Goal: Feedback & Contribution: Leave review/rating

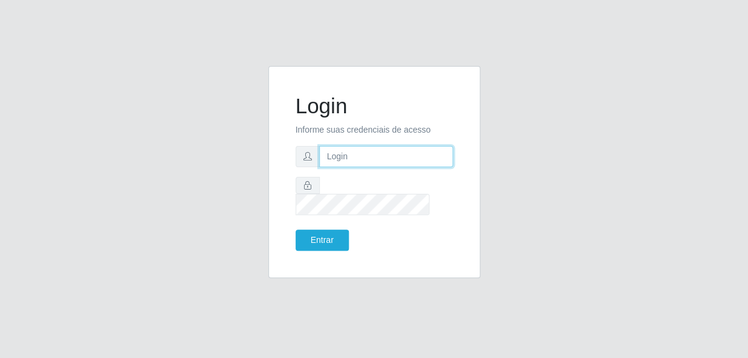
type input "gyovana@bemais"
drag, startPoint x: 411, startPoint y: 175, endPoint x: 300, endPoint y: 174, distance: 111.5
click at [300, 167] on div "gyovana@bemais" at bounding box center [374, 156] width 157 height 21
type input "[PERSON_NAME]"
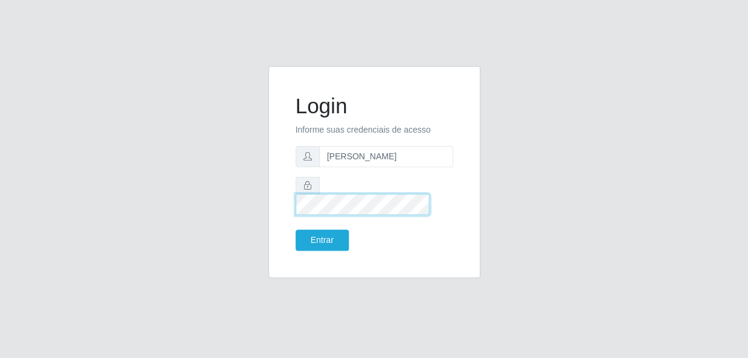
click at [240, 188] on div "Login Informe suas credenciais de acesso [PERSON_NAME] Entrar" at bounding box center [374, 179] width 691 height 227
click at [296, 230] on button "Entrar" at bounding box center [322, 240] width 53 height 21
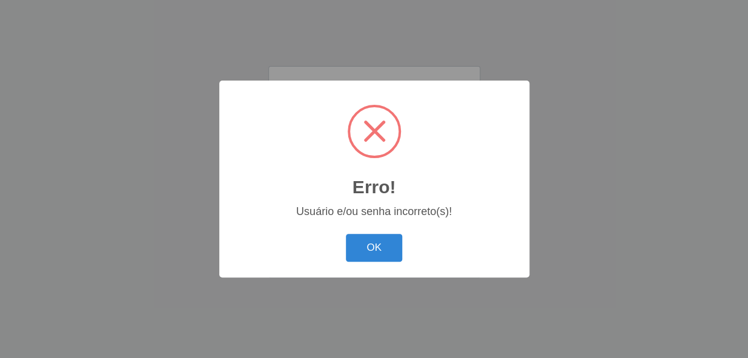
click at [368, 232] on div "OK Cancel" at bounding box center [374, 247] width 286 height 35
click at [370, 240] on button "OK" at bounding box center [374, 248] width 56 height 28
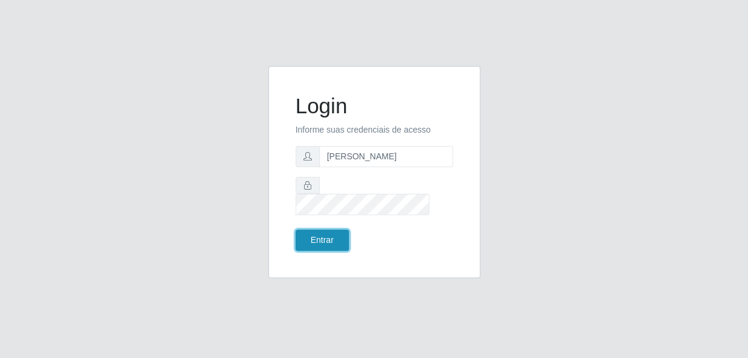
click at [315, 239] on button "Entrar" at bounding box center [322, 240] width 53 height 21
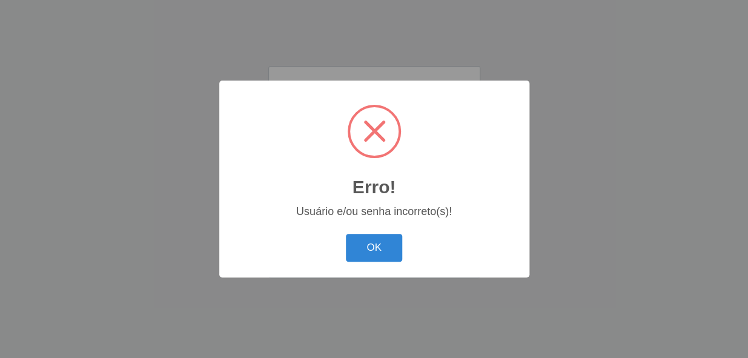
click at [346, 234] on button "OK" at bounding box center [374, 248] width 56 height 28
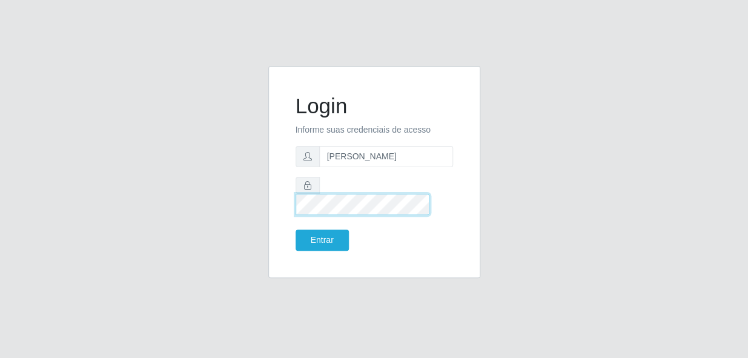
click at [296, 230] on button "Entrar" at bounding box center [322, 240] width 53 height 21
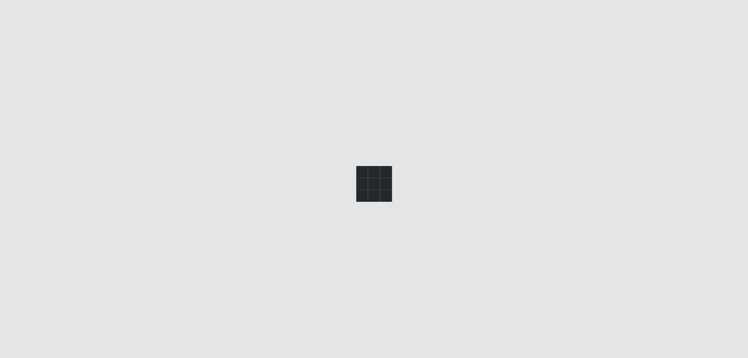
click at [319, 221] on div at bounding box center [374, 179] width 748 height 358
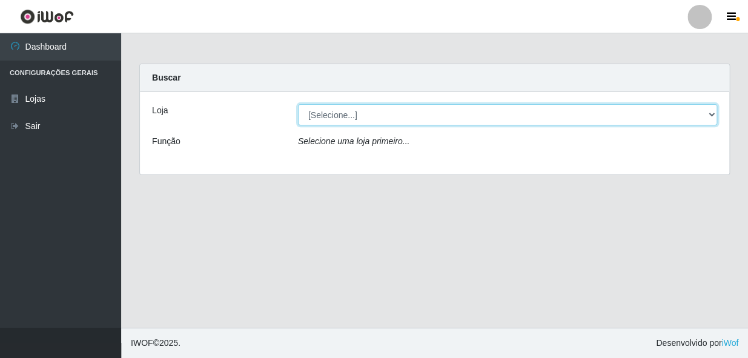
click at [397, 121] on select "[Selecione...] [PERSON_NAME]" at bounding box center [507, 114] width 419 height 21
select select "230"
click at [298, 104] on select "[Selecione...] [PERSON_NAME]" at bounding box center [507, 114] width 419 height 21
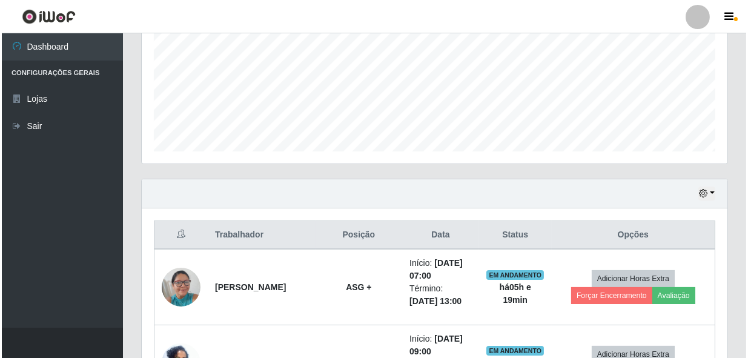
scroll to position [330, 0]
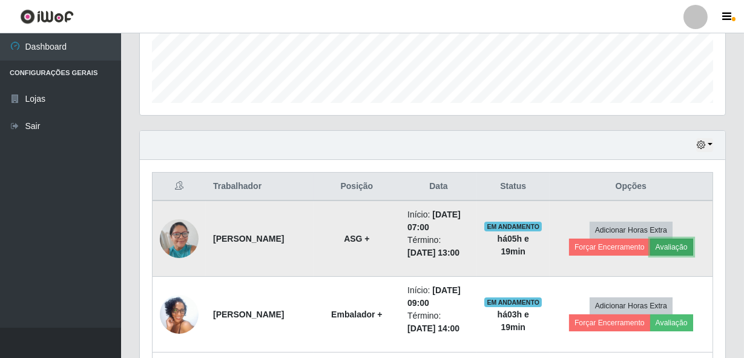
click at [685, 245] on button "Avaliação" at bounding box center [672, 247] width 43 height 17
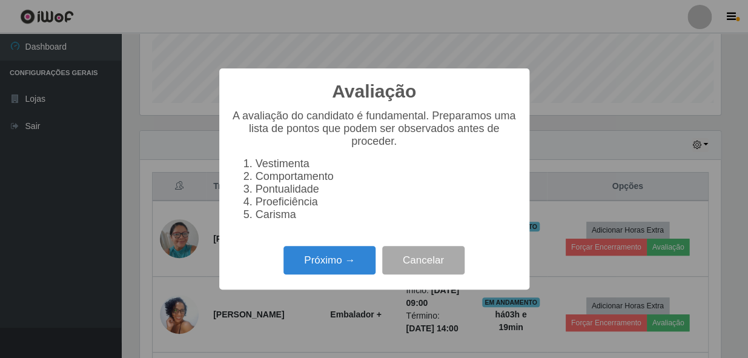
scroll to position [251, 580]
click at [354, 263] on button "Próximo →" at bounding box center [329, 260] width 92 height 28
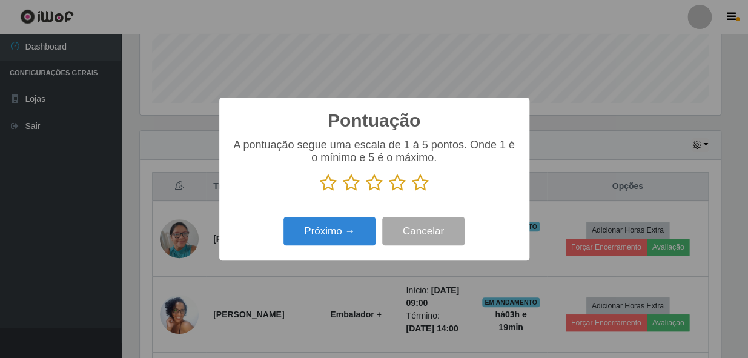
click at [419, 189] on icon at bounding box center [420, 183] width 17 height 18
click at [412, 192] on input "radio" at bounding box center [412, 192] width 0 height 0
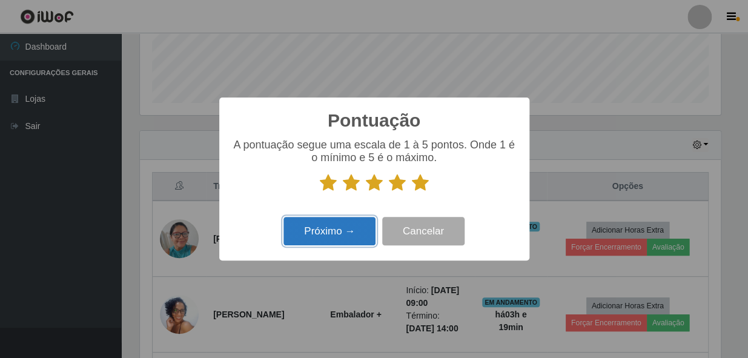
click at [325, 231] on button "Próximo →" at bounding box center [329, 231] width 92 height 28
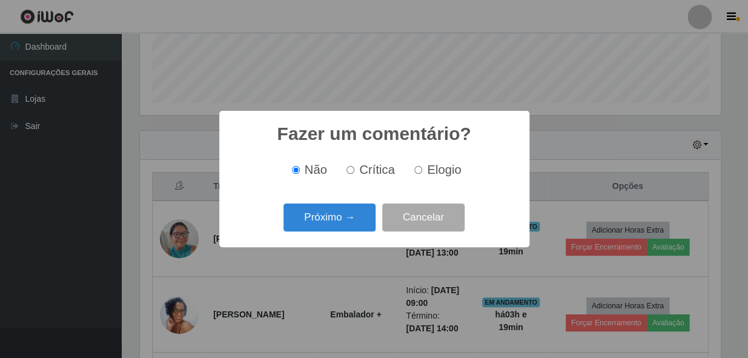
click at [419, 173] on input "Elogio" at bounding box center [418, 170] width 8 height 8
radio input "true"
click at [335, 210] on button "Próximo →" at bounding box center [329, 218] width 92 height 28
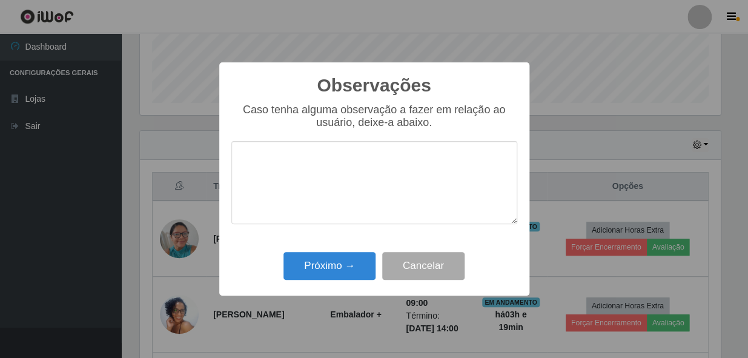
click at [409, 174] on textarea at bounding box center [374, 182] width 286 height 83
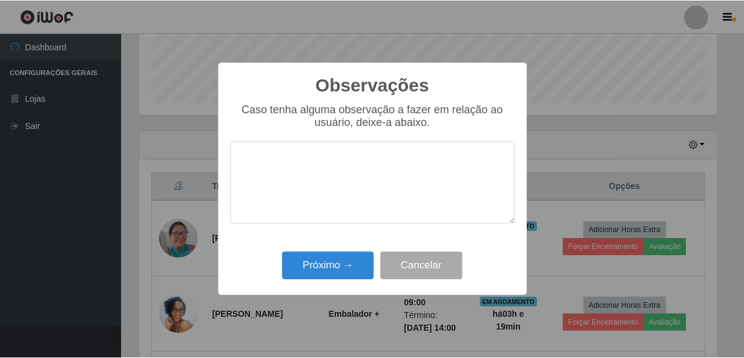
scroll to position [0, 0]
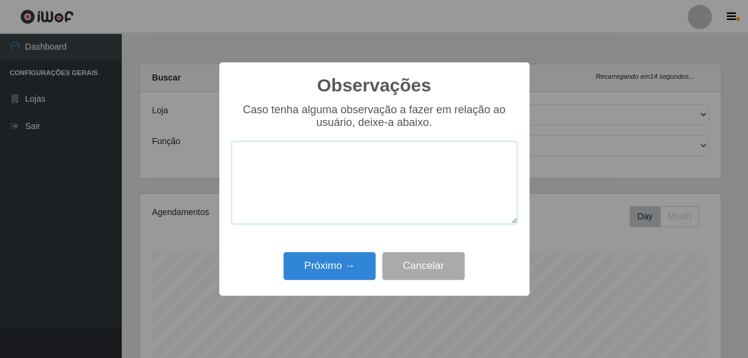
paste textarea "COLABORADOR PROATIVO E CHEGOU PONTUALMENTE."
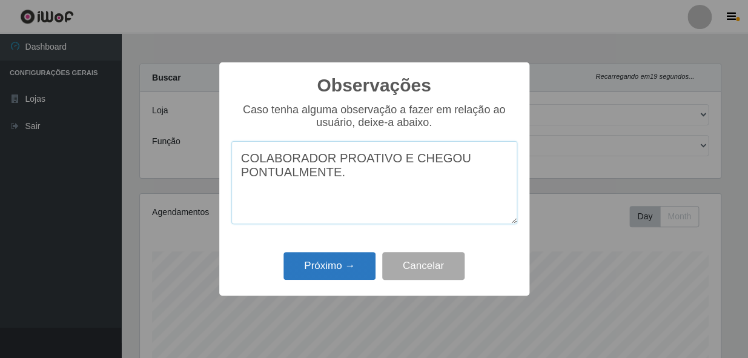
type textarea "COLABORADOR PROATIVO E CHEGOU PONTUALMENTE."
click at [375, 263] on button "Próximo →" at bounding box center [329, 266] width 92 height 28
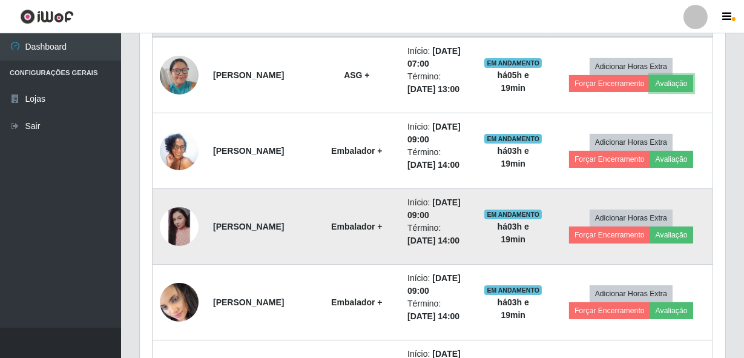
scroll to position [439, 0]
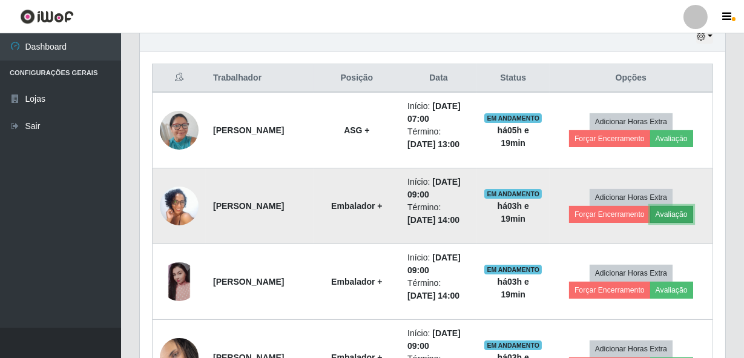
click at [675, 219] on button "Avaliação" at bounding box center [672, 214] width 43 height 17
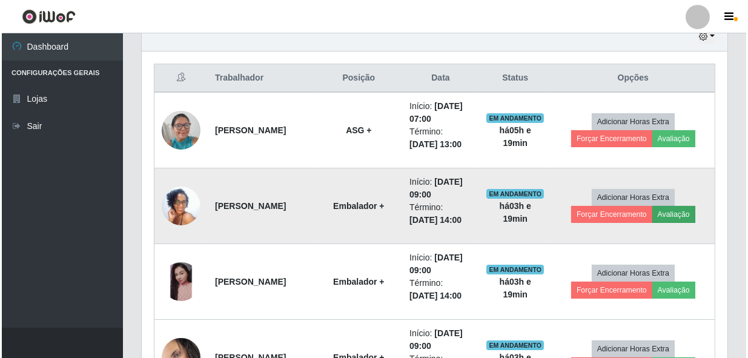
scroll to position [251, 580]
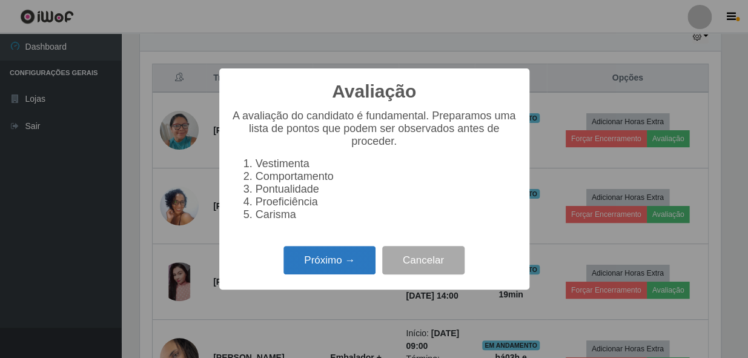
click at [352, 270] on button "Próximo →" at bounding box center [329, 260] width 92 height 28
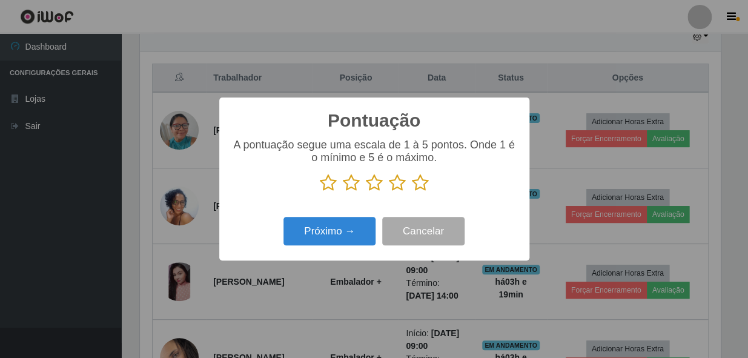
click at [426, 190] on icon at bounding box center [420, 183] width 17 height 18
click at [412, 192] on input "radio" at bounding box center [412, 192] width 0 height 0
click at [358, 217] on div "Próximo → Cancelar" at bounding box center [374, 231] width 286 height 35
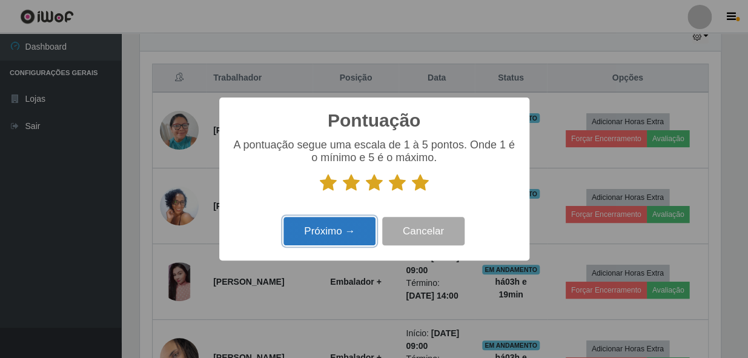
click at [343, 231] on button "Próximo →" at bounding box center [329, 231] width 92 height 28
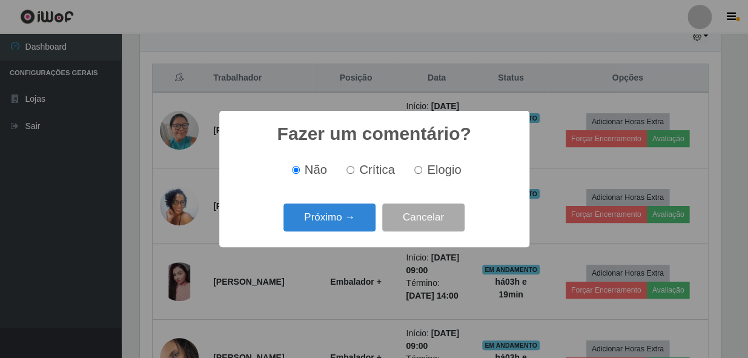
click at [433, 179] on div "Não Crítica Elogio" at bounding box center [374, 170] width 286 height 36
click at [419, 166] on label "Elogio" at bounding box center [434, 170] width 51 height 14
click at [419, 166] on input "Elogio" at bounding box center [418, 170] width 8 height 8
radio input "true"
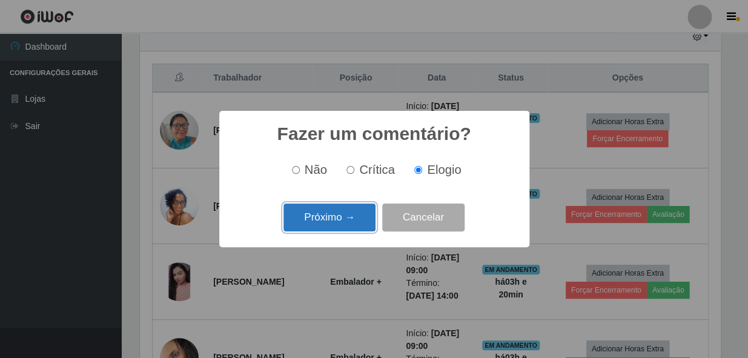
click at [328, 213] on button "Próximo →" at bounding box center [329, 218] width 92 height 28
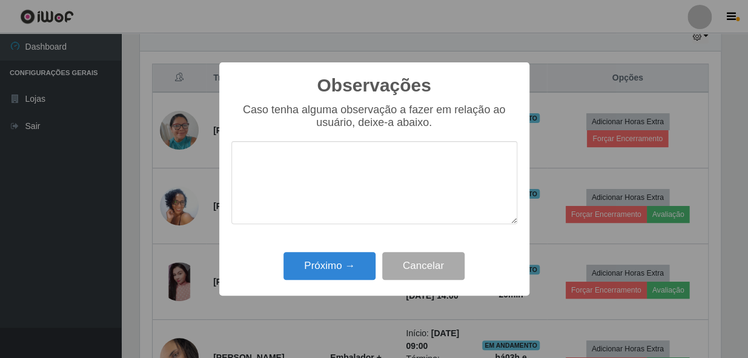
click at [353, 177] on textarea at bounding box center [374, 182] width 286 height 83
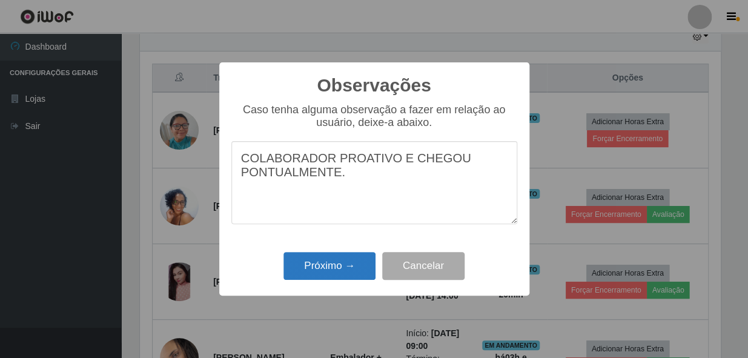
type textarea "COLABORADOR PROATIVO E CHEGOU PONTUALMENTE."
click at [326, 262] on button "Próximo →" at bounding box center [329, 266] width 92 height 28
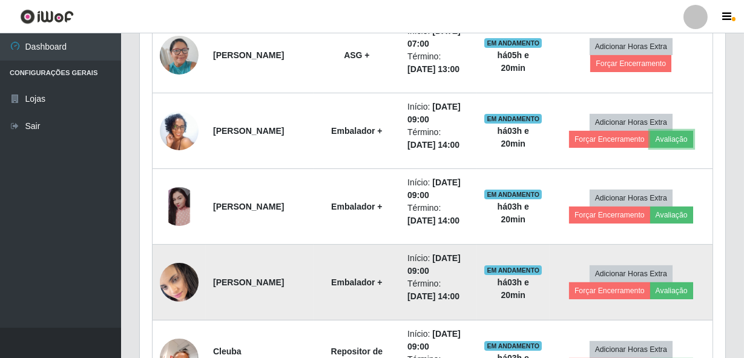
scroll to position [549, 0]
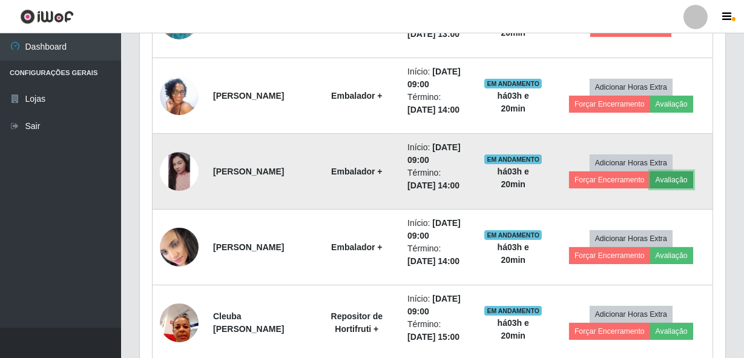
click at [680, 178] on button "Avaliação" at bounding box center [672, 179] width 43 height 17
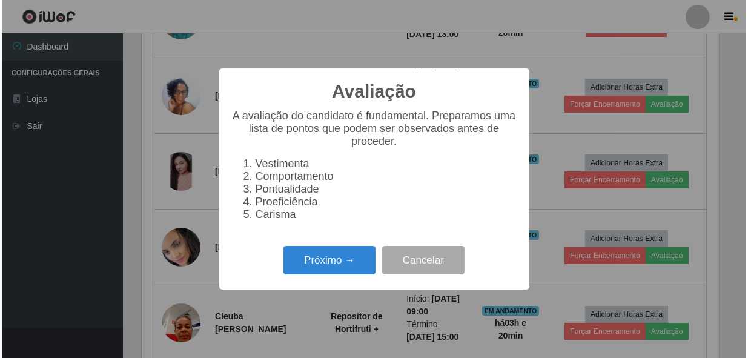
scroll to position [251, 580]
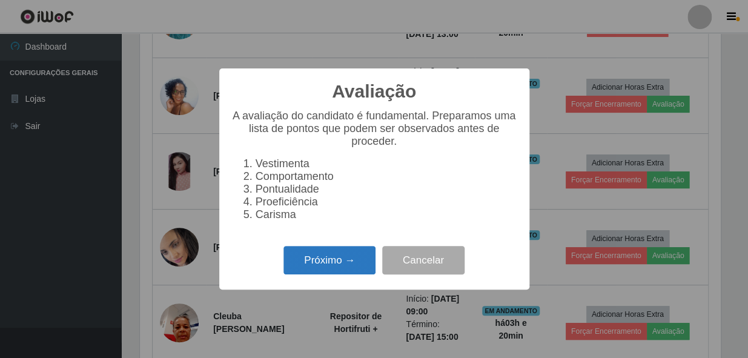
click at [317, 262] on button "Próximo →" at bounding box center [329, 260] width 92 height 28
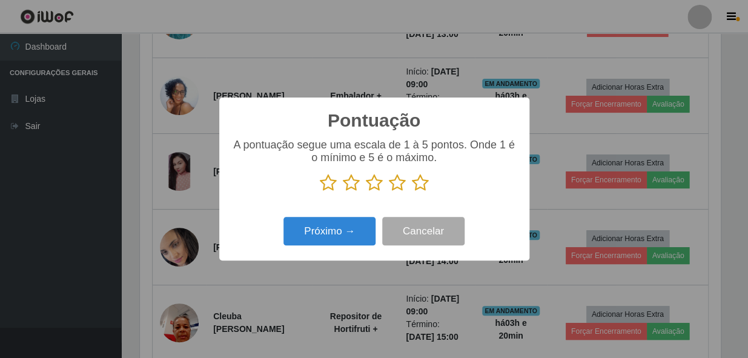
scroll to position [605500, 605170]
click at [424, 187] on icon at bounding box center [420, 183] width 17 height 18
click at [412, 192] on input "radio" at bounding box center [412, 192] width 0 height 0
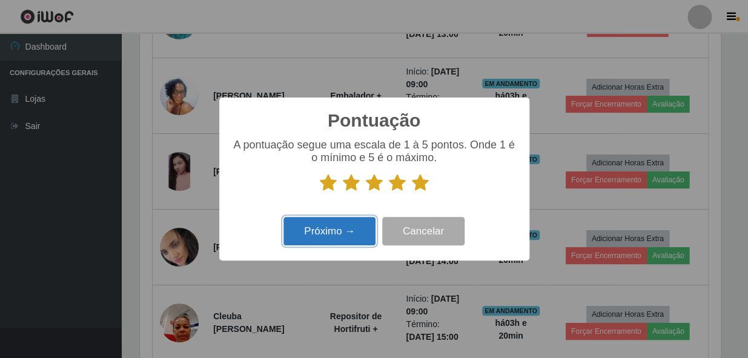
click at [312, 234] on button "Próximo →" at bounding box center [329, 231] width 92 height 28
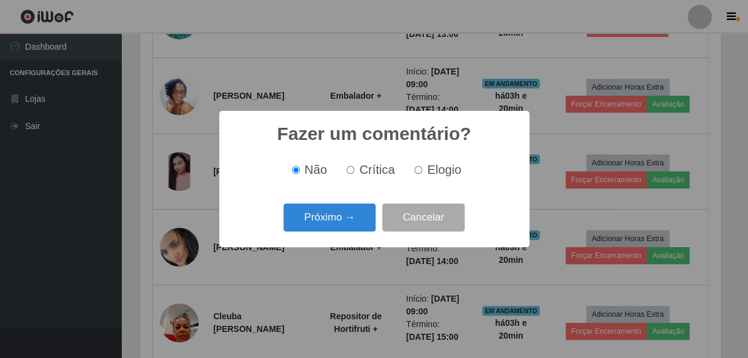
click at [417, 168] on input "Elogio" at bounding box center [418, 170] width 8 height 8
radio input "true"
click at [329, 218] on button "Próximo →" at bounding box center [329, 218] width 92 height 28
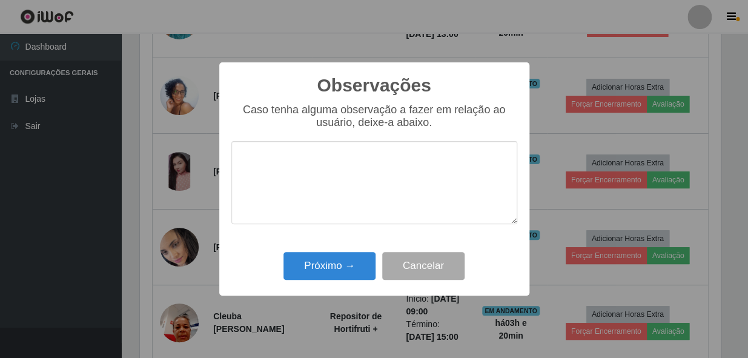
click at [360, 176] on textarea at bounding box center [374, 182] width 286 height 83
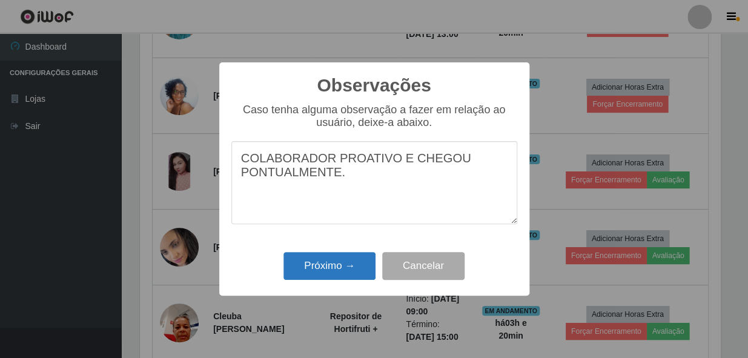
type textarea "COLABORADOR PROATIVO E CHEGOU PONTUALMENTE."
click at [355, 271] on button "Próximo →" at bounding box center [329, 266] width 92 height 28
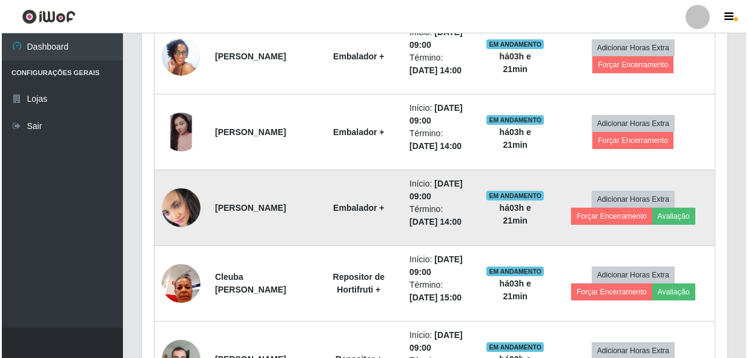
scroll to position [659, 0]
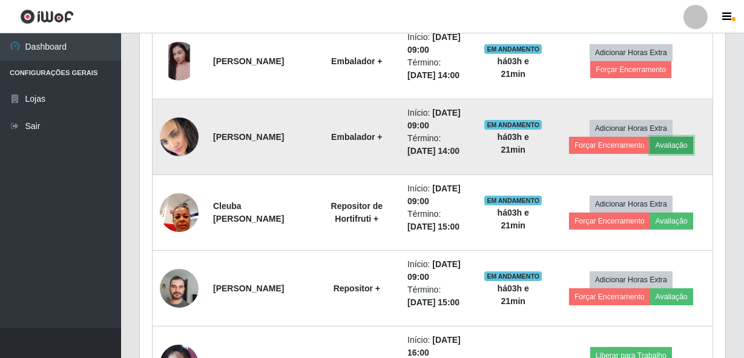
click at [671, 149] on button "Avaliação" at bounding box center [672, 145] width 43 height 17
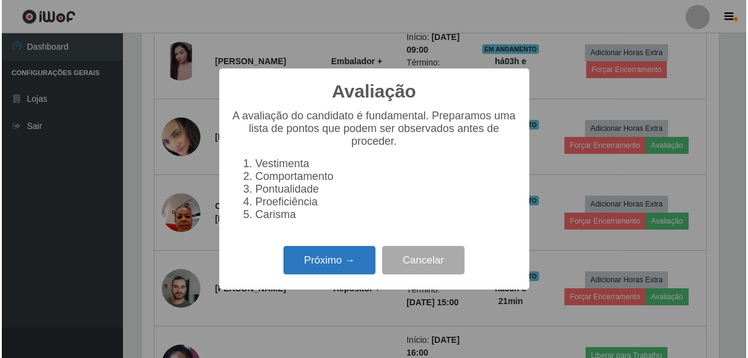
scroll to position [251, 580]
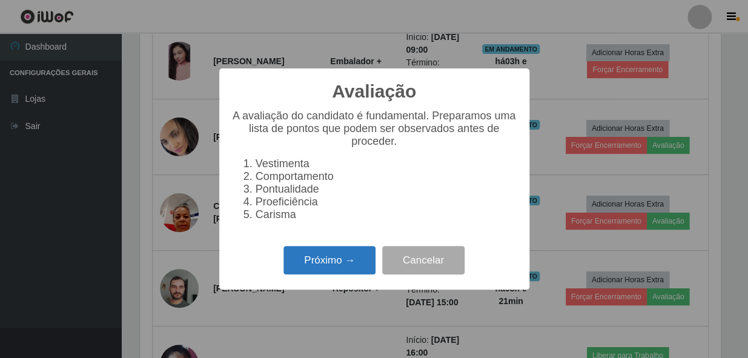
click at [328, 267] on button "Próximo →" at bounding box center [329, 260] width 92 height 28
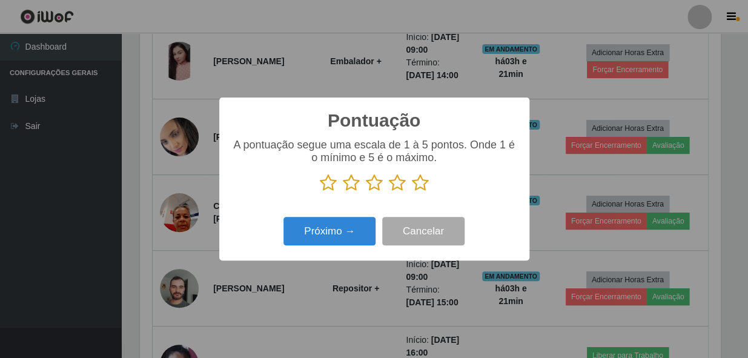
scroll to position [605500, 605170]
click at [417, 184] on icon at bounding box center [420, 183] width 17 height 18
click at [412, 192] on input "radio" at bounding box center [412, 192] width 0 height 0
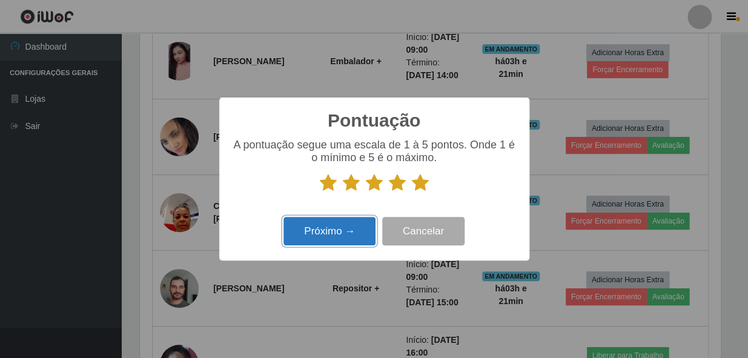
click at [324, 230] on button "Próximo →" at bounding box center [329, 231] width 92 height 28
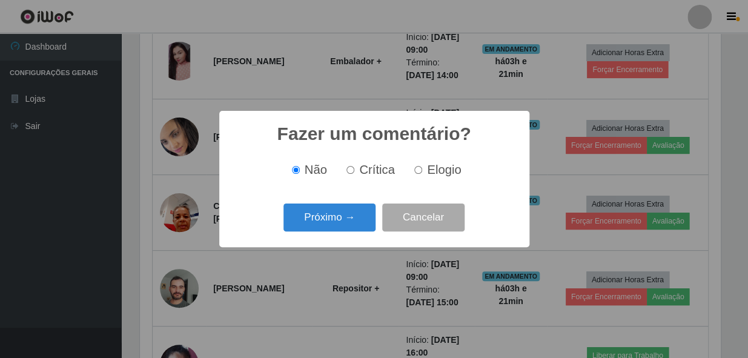
click at [421, 169] on input "Elogio" at bounding box center [418, 170] width 8 height 8
radio input "true"
click at [327, 220] on button "Próximo →" at bounding box center [329, 218] width 92 height 28
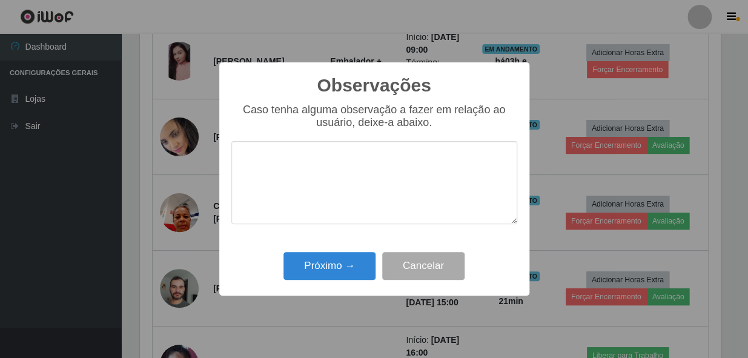
click at [330, 168] on textarea at bounding box center [374, 182] width 286 height 83
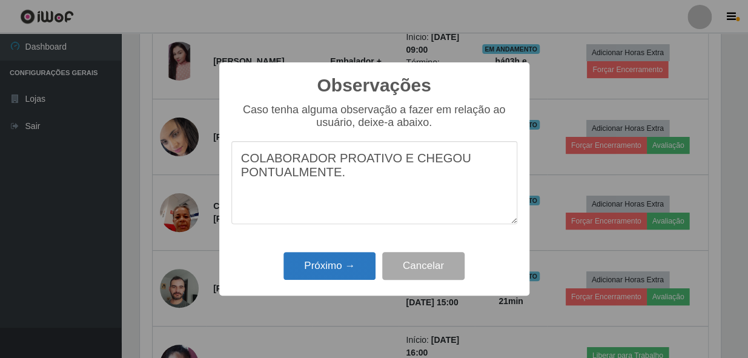
type textarea "COLABORADOR PROATIVO E CHEGOU PONTUALMENTE."
click at [337, 265] on button "Próximo →" at bounding box center [329, 266] width 92 height 28
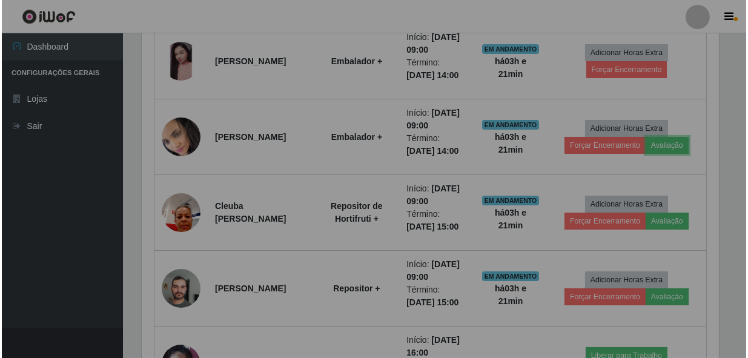
scroll to position [251, 586]
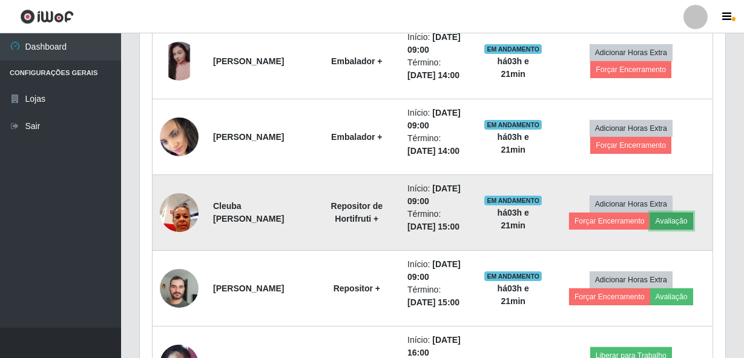
click at [668, 224] on button "Avaliação" at bounding box center [672, 221] width 43 height 17
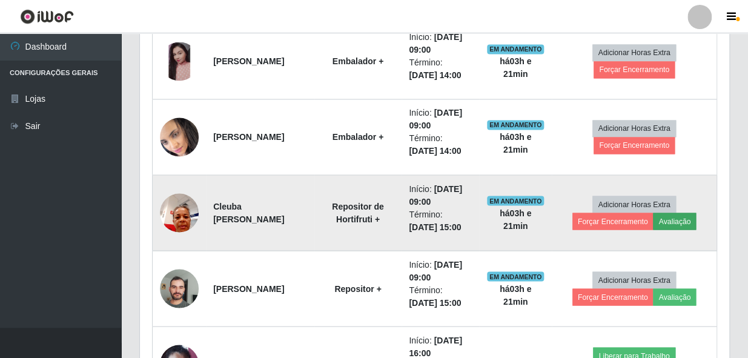
scroll to position [251, 580]
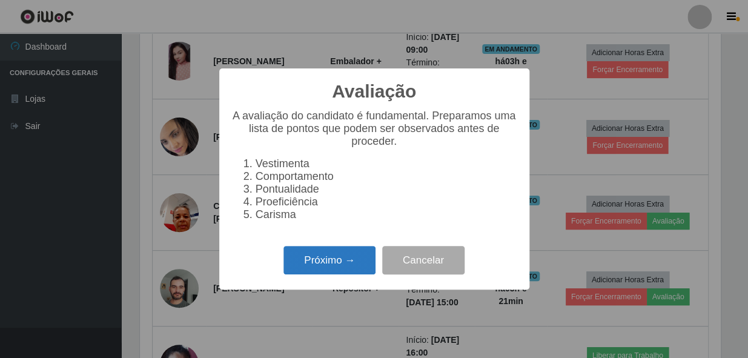
click at [314, 263] on button "Próximo →" at bounding box center [329, 260] width 92 height 28
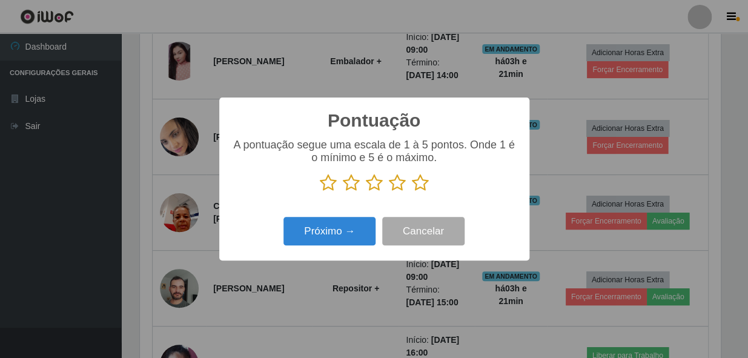
scroll to position [605500, 605170]
click at [422, 182] on icon at bounding box center [420, 183] width 17 height 18
click at [412, 192] on input "radio" at bounding box center [412, 192] width 0 height 0
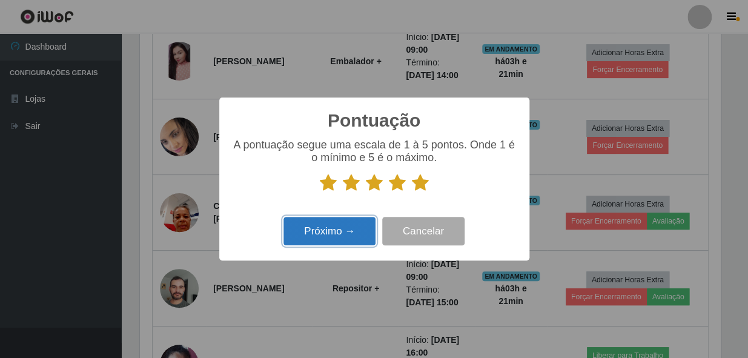
click at [363, 234] on button "Próximo →" at bounding box center [329, 231] width 92 height 28
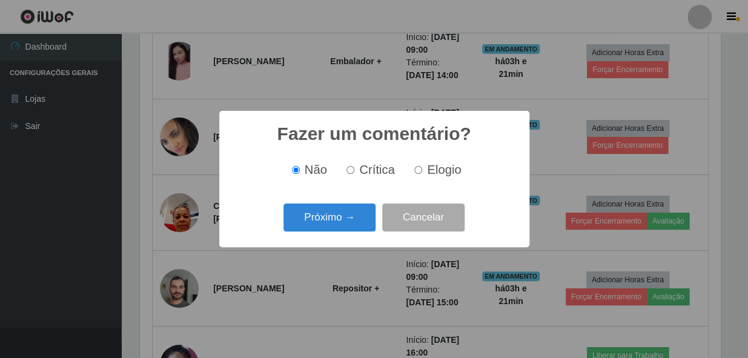
click at [418, 174] on input "Elogio" at bounding box center [418, 170] width 8 height 8
radio input "true"
click at [345, 214] on button "Próximo →" at bounding box center [329, 218] width 92 height 28
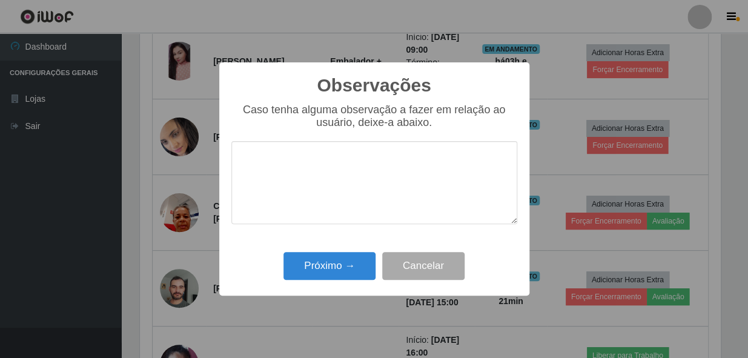
click at [352, 188] on textarea at bounding box center [374, 182] width 286 height 83
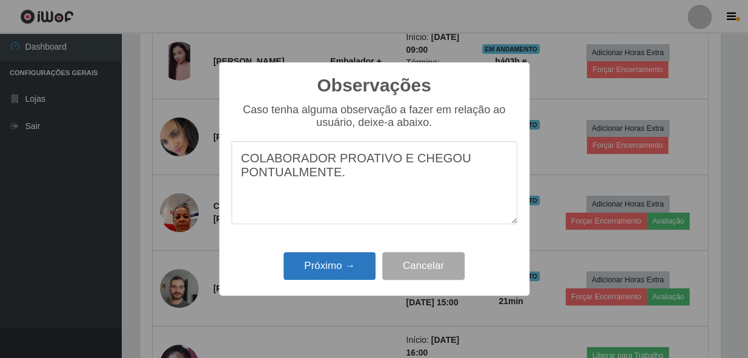
type textarea "COLABORADOR PROATIVO E CHEGOU PONTUALMENTE."
click at [364, 266] on button "Próximo →" at bounding box center [329, 266] width 92 height 28
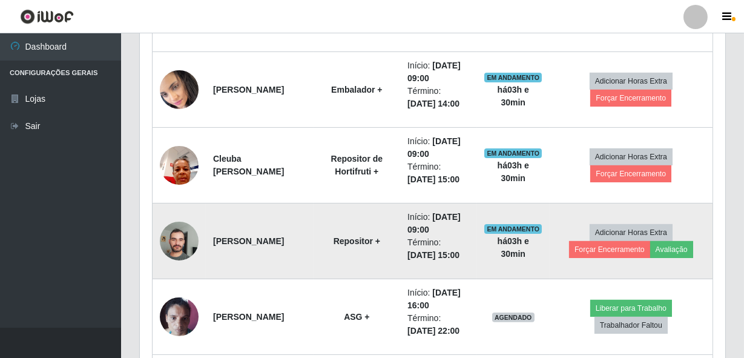
scroll to position [769, 0]
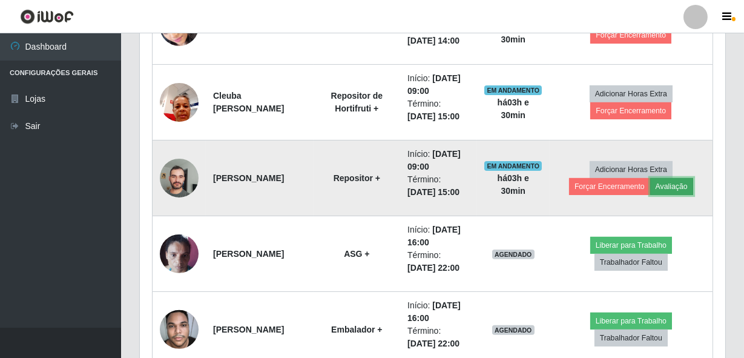
click at [677, 187] on button "Avaliação" at bounding box center [672, 186] width 43 height 17
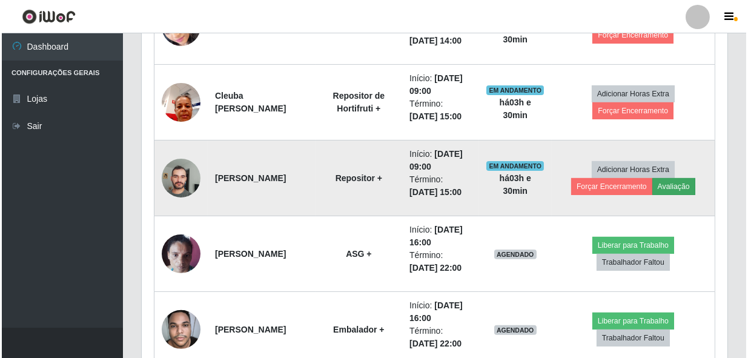
scroll to position [251, 580]
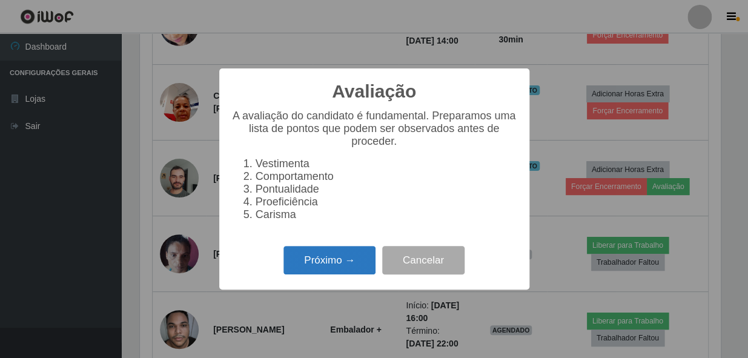
click at [313, 273] on button "Próximo →" at bounding box center [329, 260] width 92 height 28
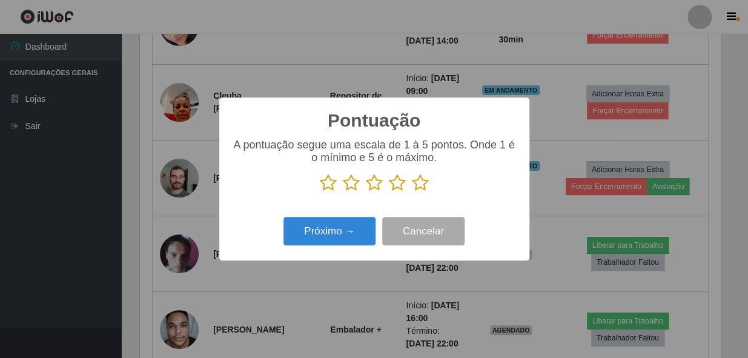
click at [417, 188] on icon at bounding box center [420, 183] width 17 height 18
click at [412, 192] on input "radio" at bounding box center [412, 192] width 0 height 0
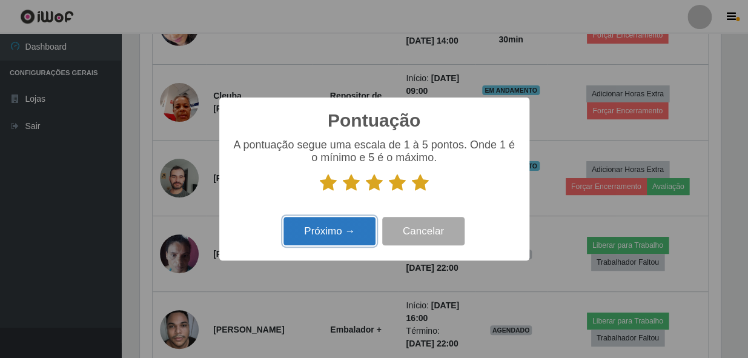
click at [337, 223] on button "Próximo →" at bounding box center [329, 231] width 92 height 28
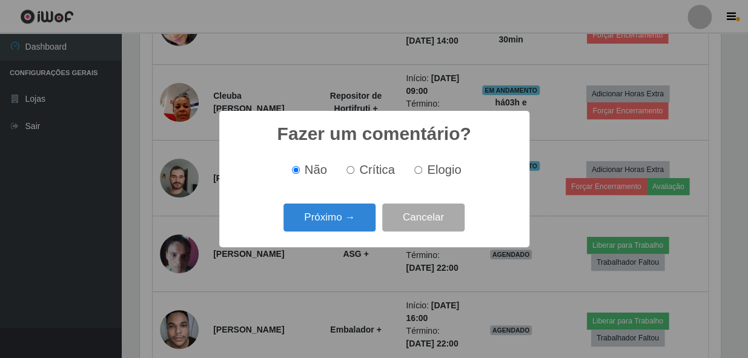
click at [423, 173] on label "Elogio" at bounding box center [434, 170] width 51 height 14
click at [422, 173] on input "Elogio" at bounding box center [418, 170] width 8 height 8
radio input "true"
click at [359, 213] on button "Próximo →" at bounding box center [329, 218] width 92 height 28
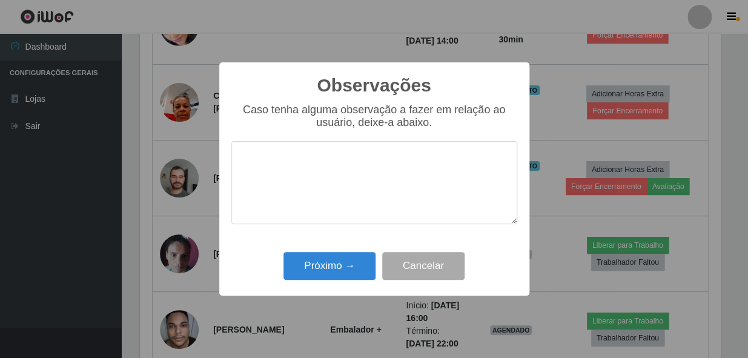
click at [357, 194] on textarea at bounding box center [374, 182] width 286 height 83
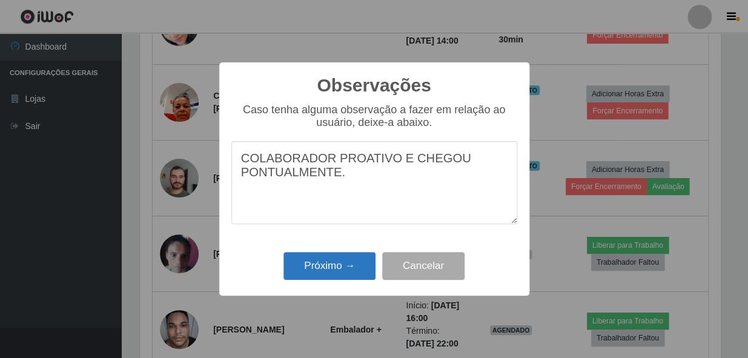
type textarea "COLABORADOR PROATIVO E CHEGOU PONTUALMENTE."
click at [343, 276] on button "Próximo →" at bounding box center [329, 266] width 92 height 28
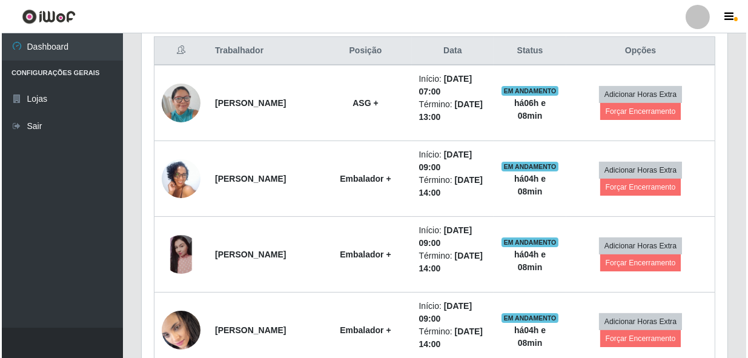
scroll to position [439, 0]
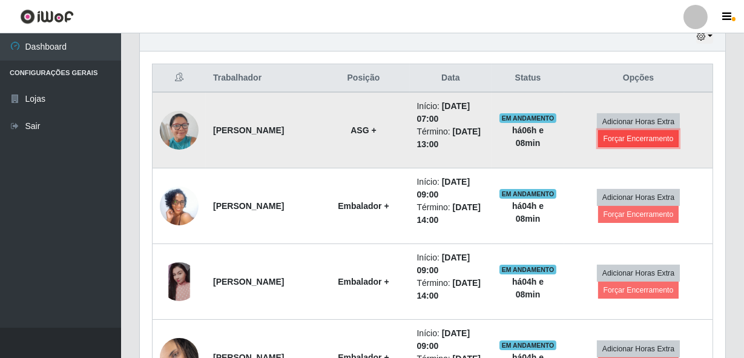
click at [666, 142] on button "Forçar Encerramento" at bounding box center [638, 138] width 81 height 17
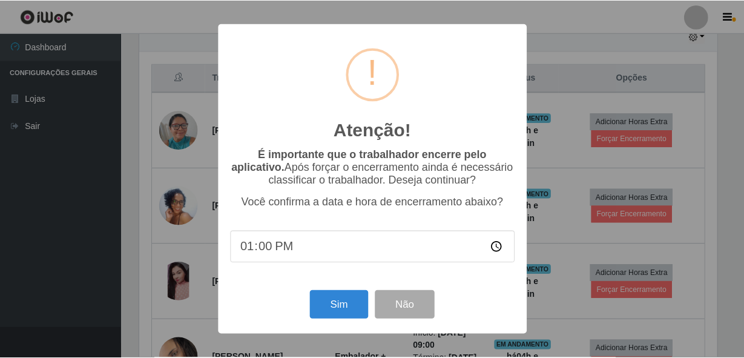
scroll to position [251, 580]
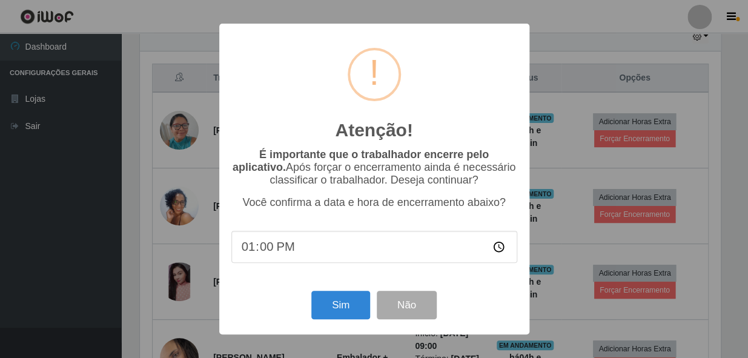
click at [270, 253] on input "13:00" at bounding box center [374, 247] width 286 height 32
type input "13:10"
click at [345, 297] on button "Sim" at bounding box center [340, 305] width 59 height 28
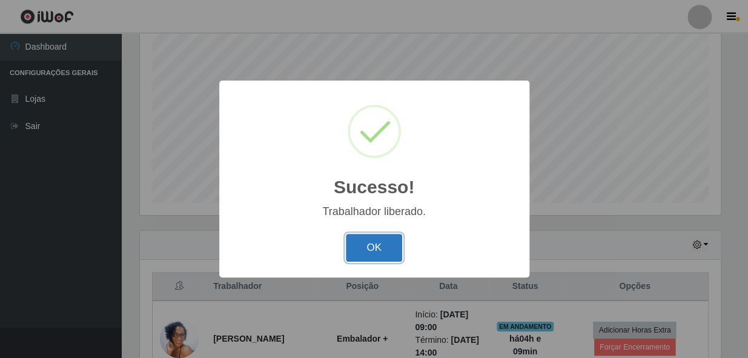
click at [369, 250] on button "OK" at bounding box center [374, 248] width 56 height 28
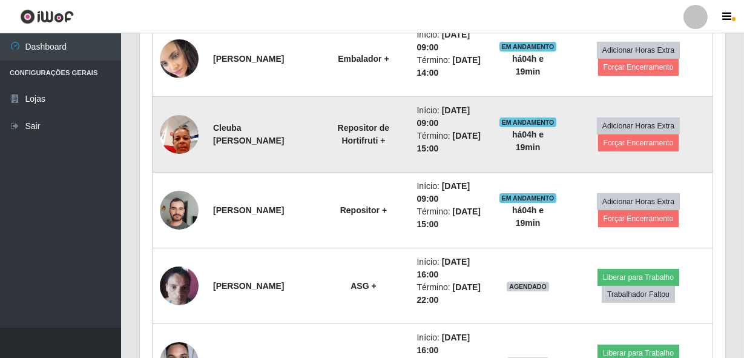
scroll to position [671, 0]
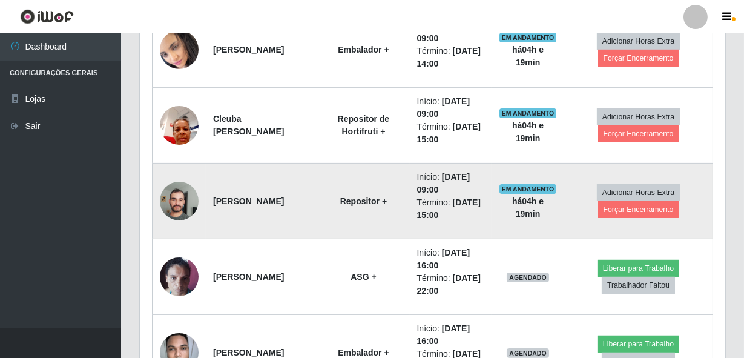
click at [182, 200] on img at bounding box center [179, 200] width 39 height 51
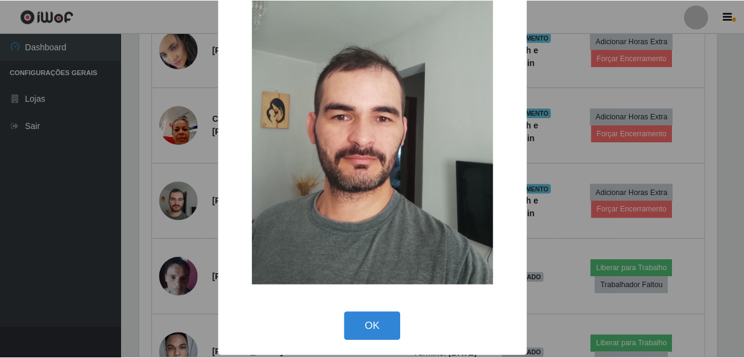
scroll to position [71, 0]
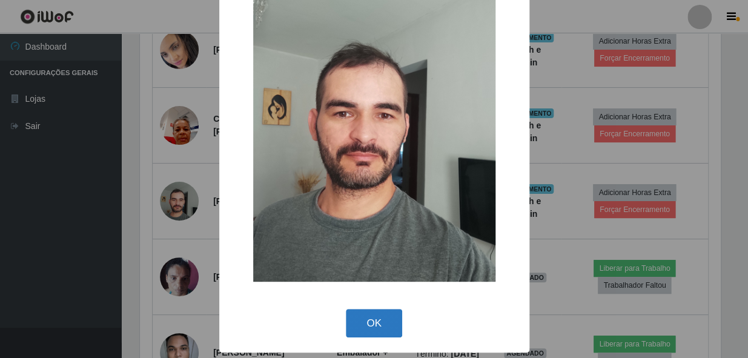
click at [358, 322] on button "OK" at bounding box center [374, 323] width 56 height 28
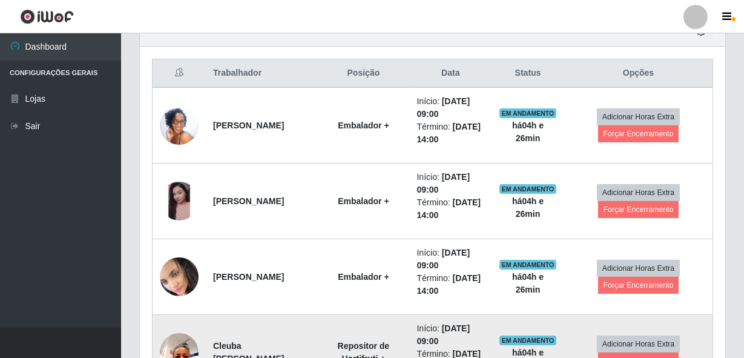
scroll to position [463, 0]
